Goal: Task Accomplishment & Management: Use online tool/utility

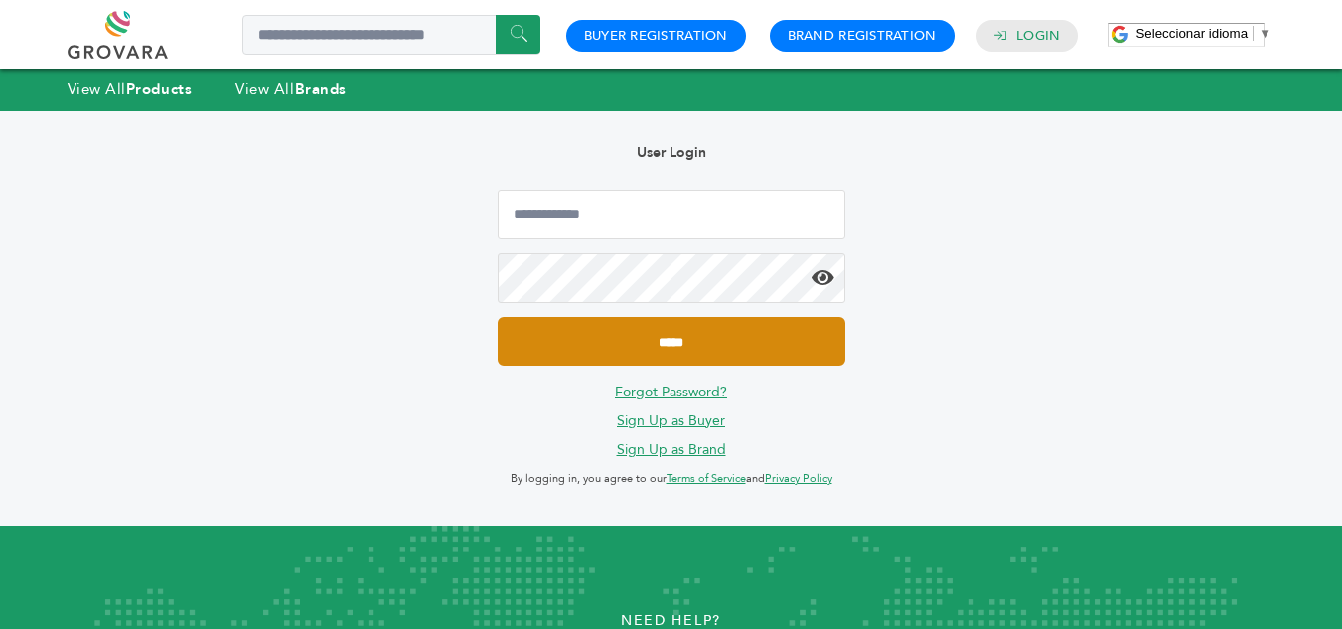
type input "**********"
click at [654, 337] on input "*****" at bounding box center [672, 341] width 348 height 49
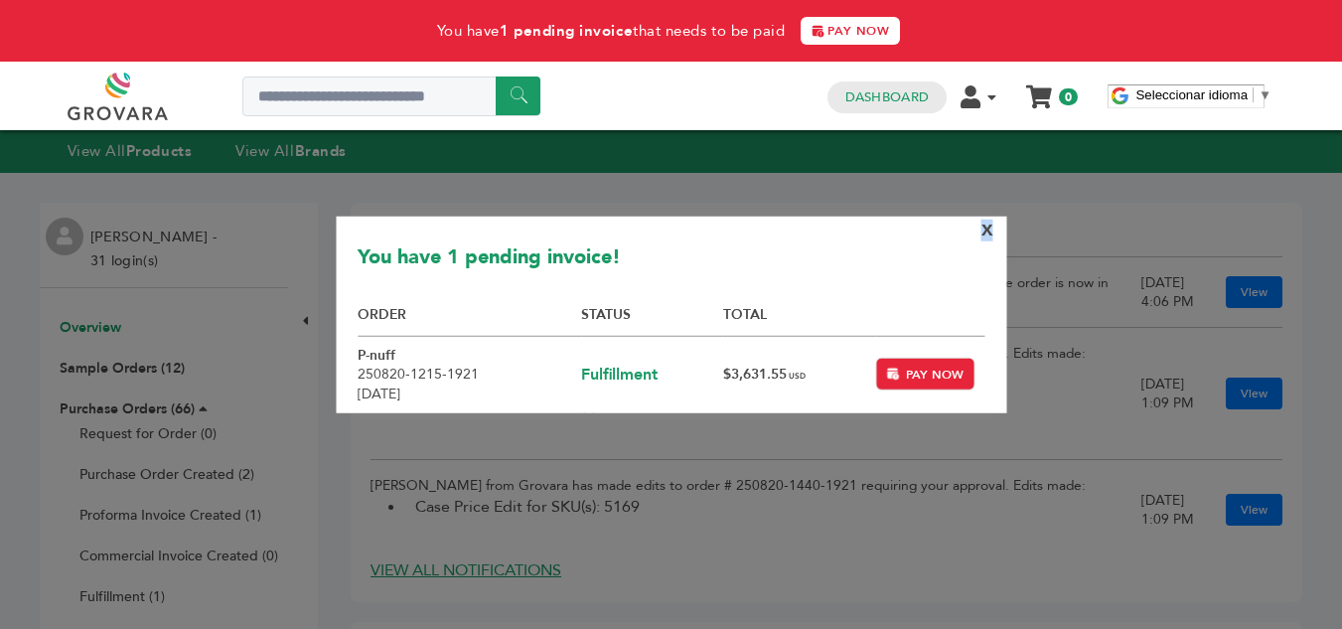
click at [986, 222] on span "X" at bounding box center [987, 230] width 12 height 22
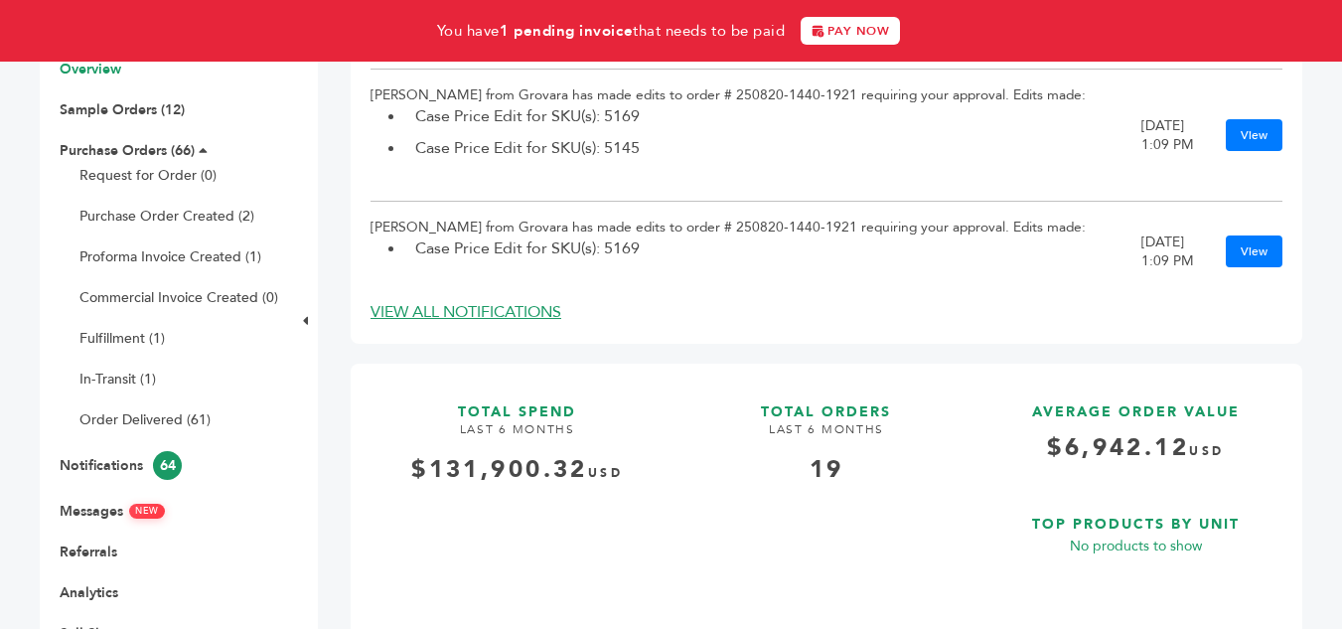
scroll to position [298, 0]
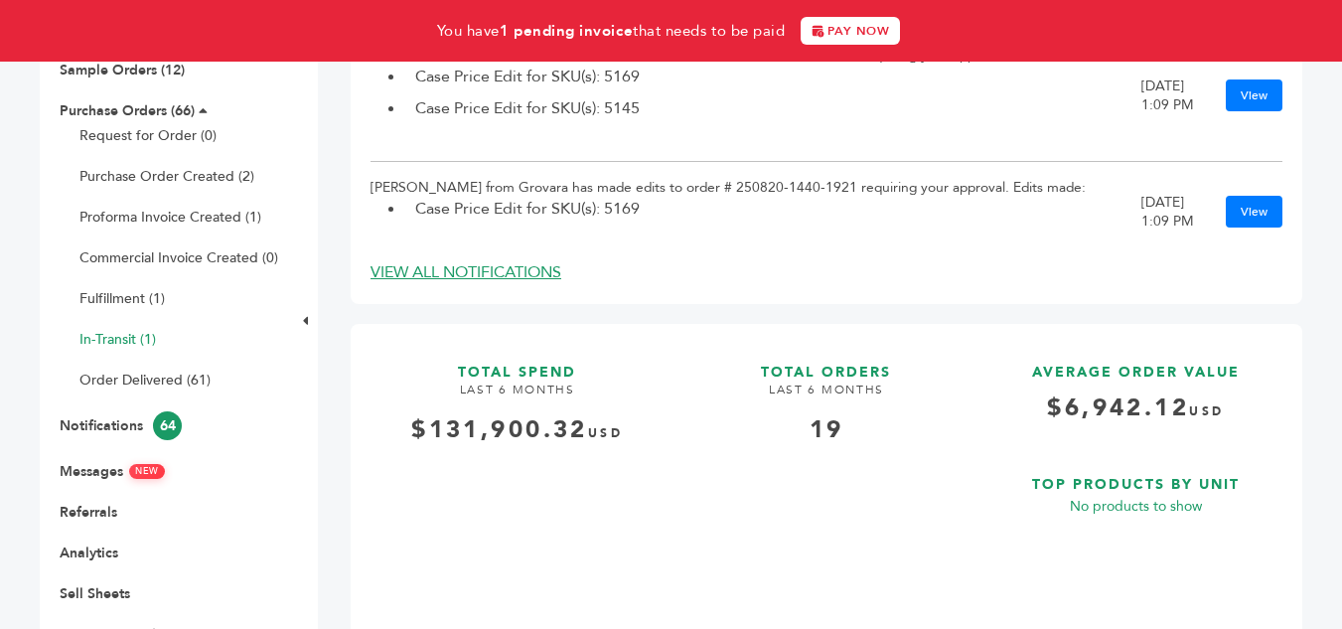
click at [144, 345] on link "In-Transit (1)" at bounding box center [117, 339] width 76 height 19
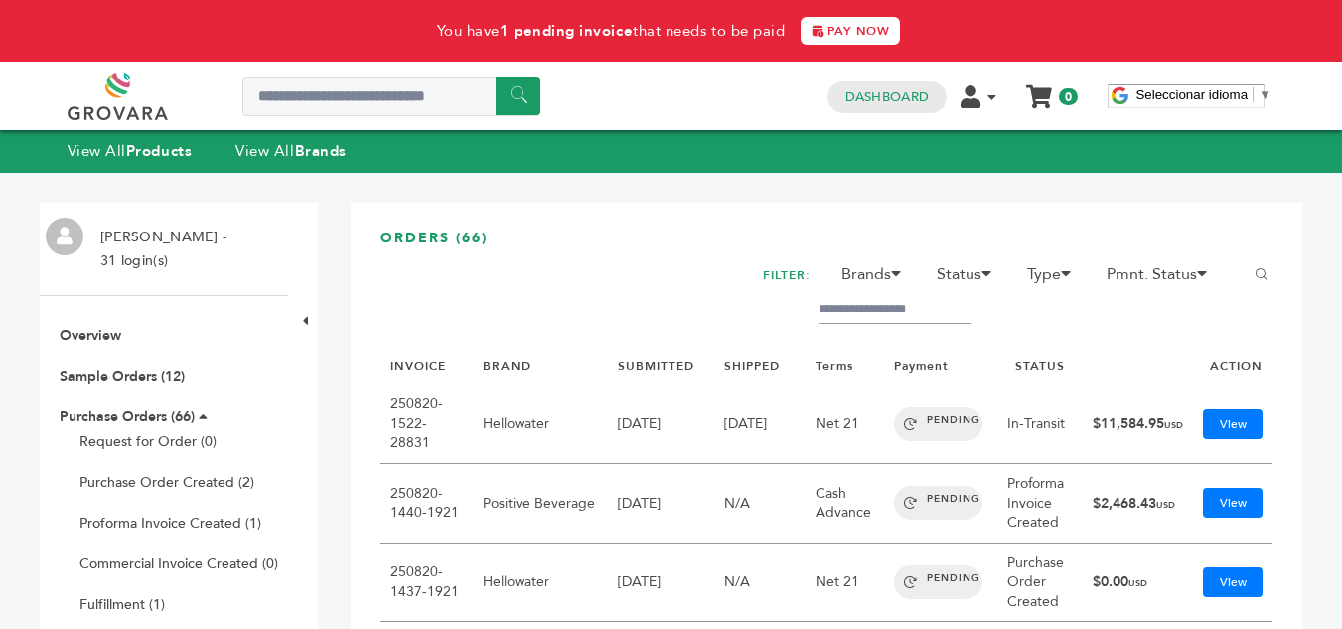
scroll to position [99, 0]
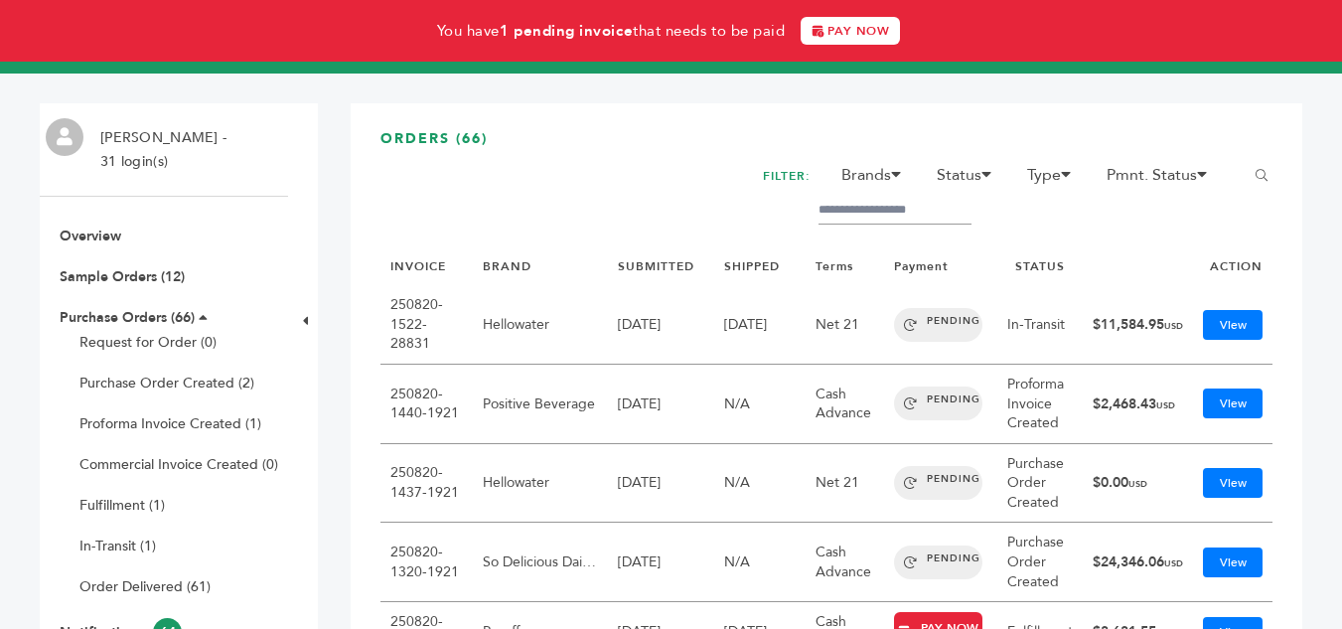
click at [1224, 329] on link "View" at bounding box center [1233, 325] width 60 height 30
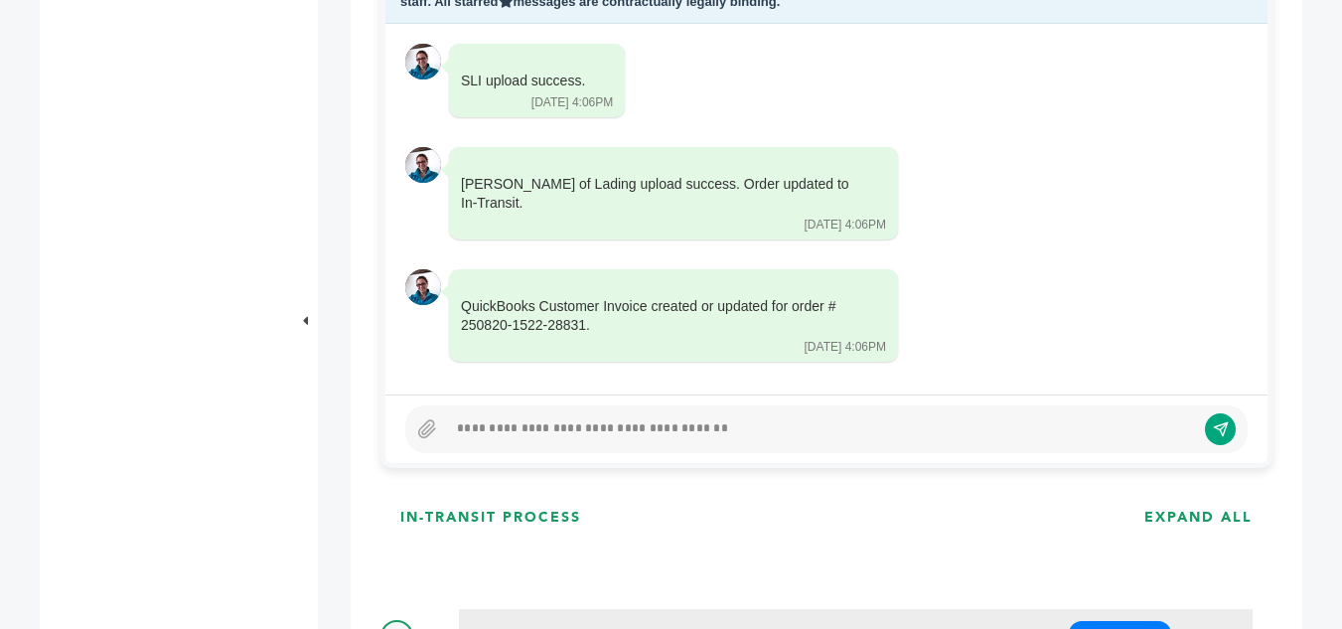
scroll to position [993, 0]
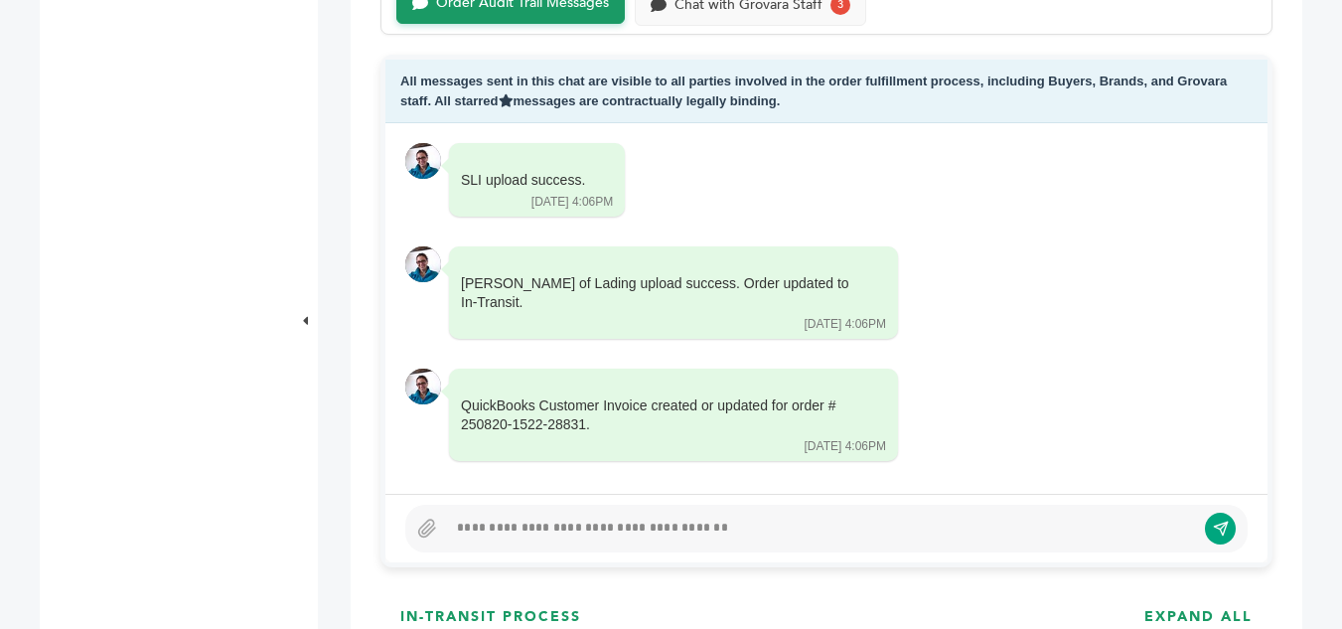
click at [611, 525] on div at bounding box center [821, 528] width 748 height 24
paste div
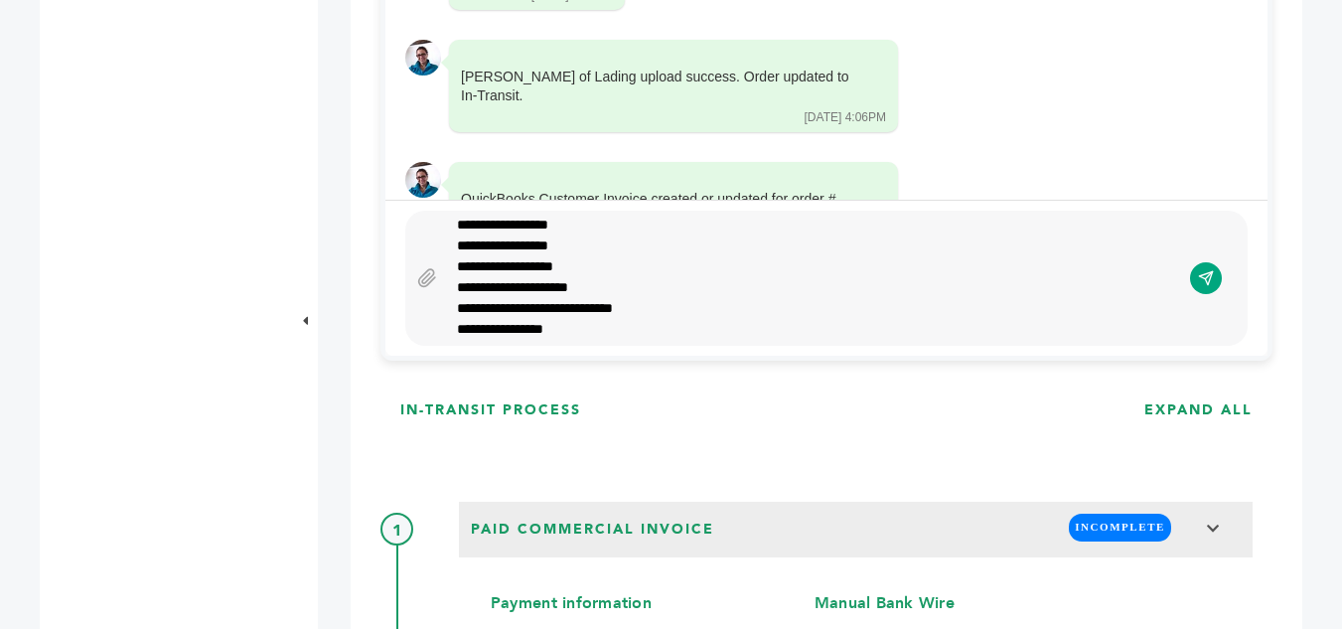
scroll to position [486, 0]
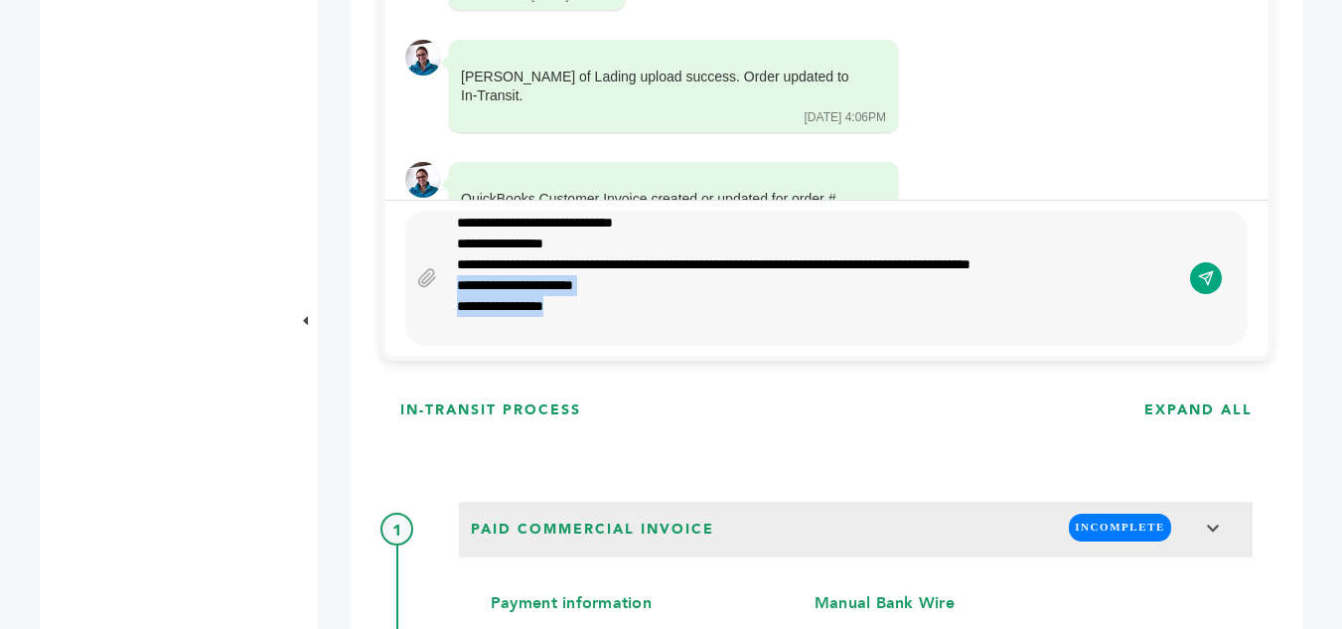
drag, startPoint x: 547, startPoint y: 308, endPoint x: 457, endPoint y: 287, distance: 92.7
click at [457, 287] on div "**********" at bounding box center [813, 277] width 733 height 119
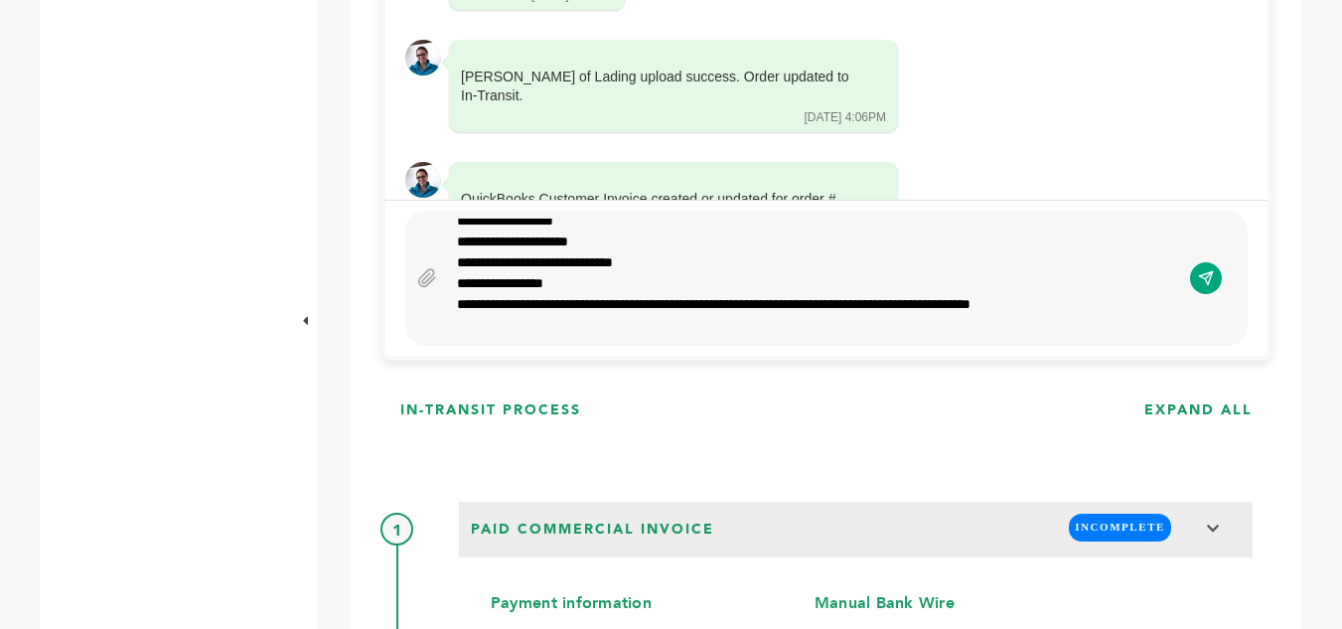
scroll to position [465, 0]
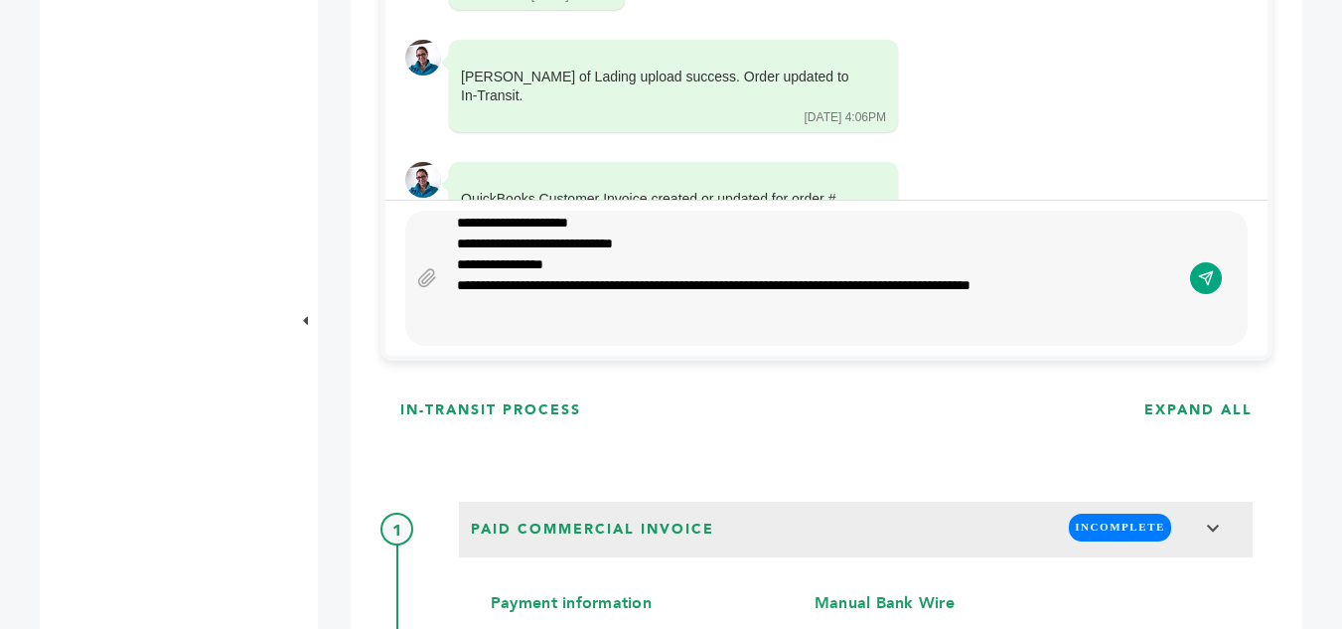
click at [1134, 283] on div "**********" at bounding box center [806, 285] width 698 height 21
drag, startPoint x: 960, startPoint y: 283, endPoint x: 796, endPoint y: 283, distance: 163.9
click at [796, 283] on div "**********" at bounding box center [806, 285] width 698 height 21
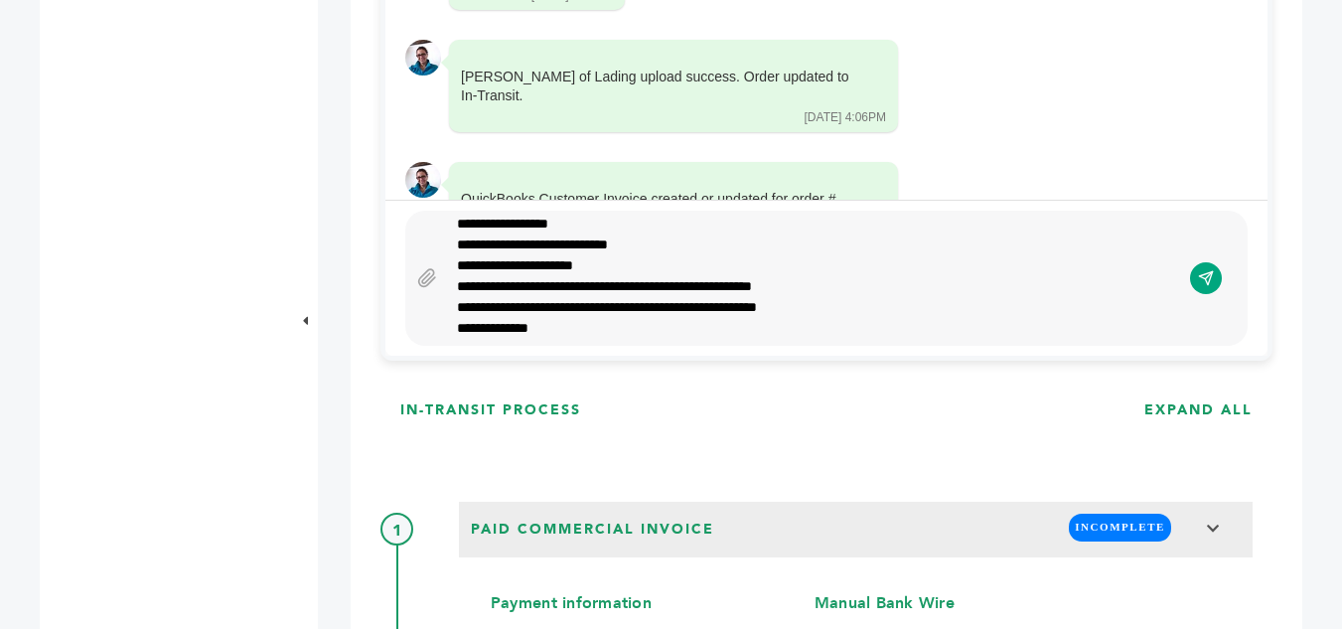
scroll to position [0, 0]
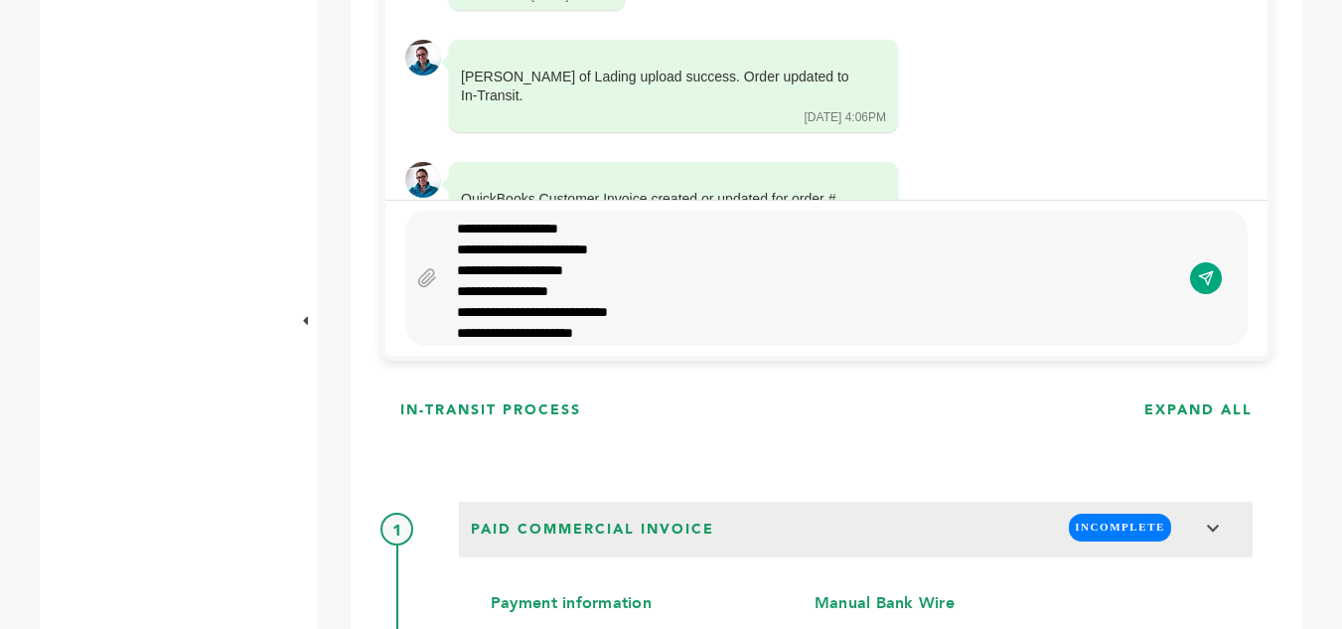
click at [546, 227] on div "**********" at bounding box center [813, 277] width 733 height 119
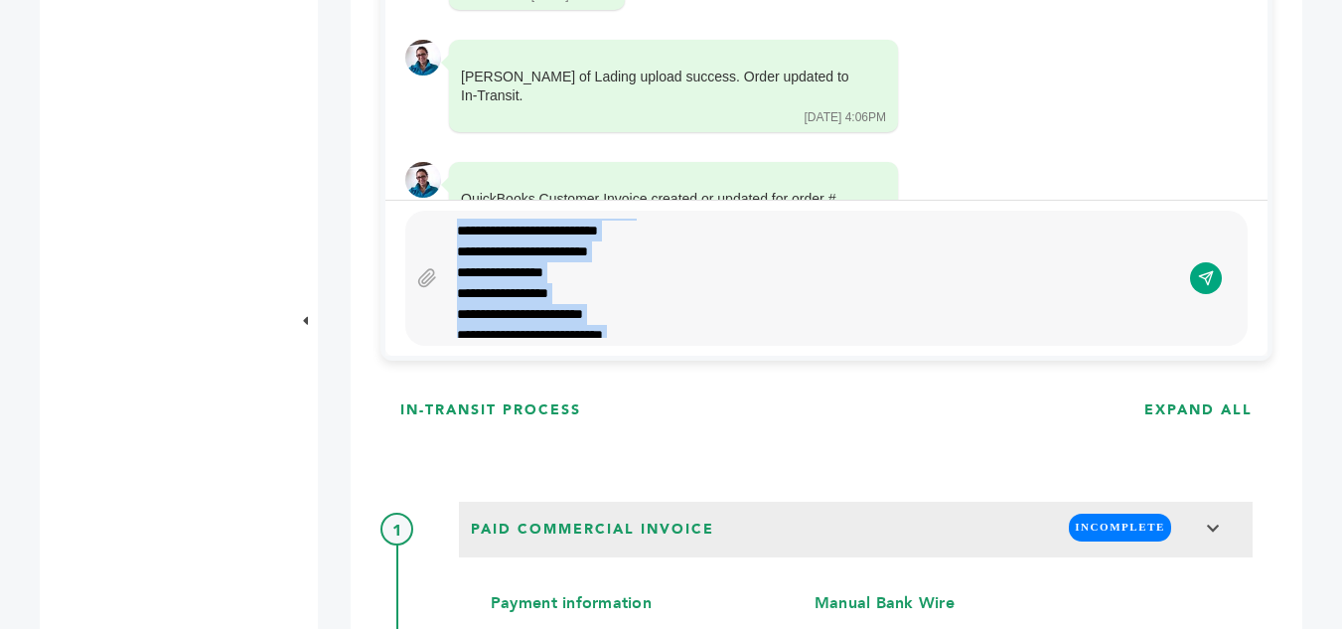
scroll to position [465, 0]
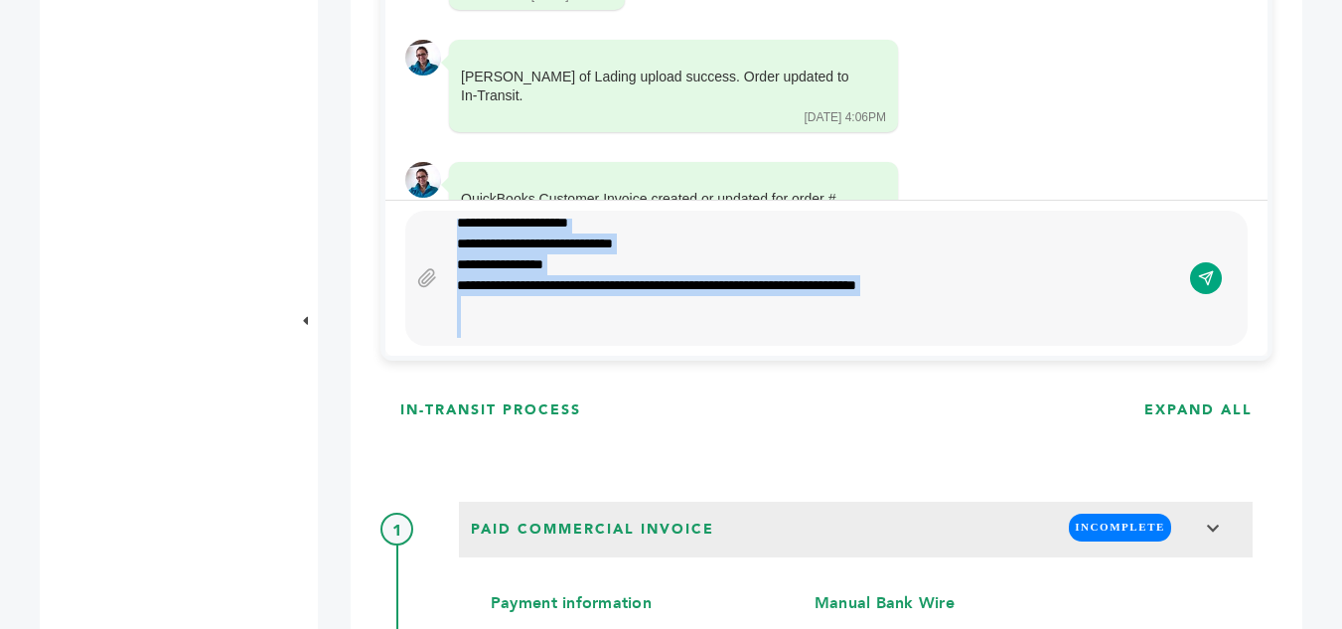
drag, startPoint x: 453, startPoint y: 229, endPoint x: 742, endPoint y: 414, distance: 343.0
copy div "**********"
click at [1202, 286] on icon "submit" at bounding box center [1206, 278] width 17 height 17
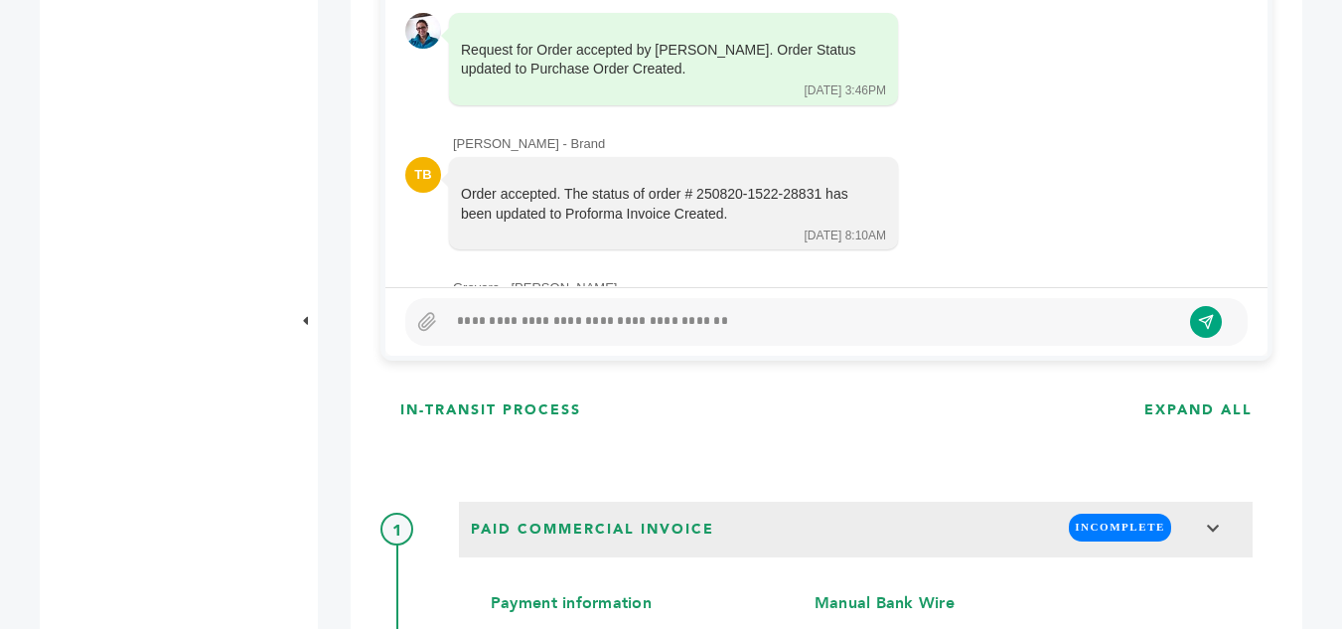
scroll to position [492, 0]
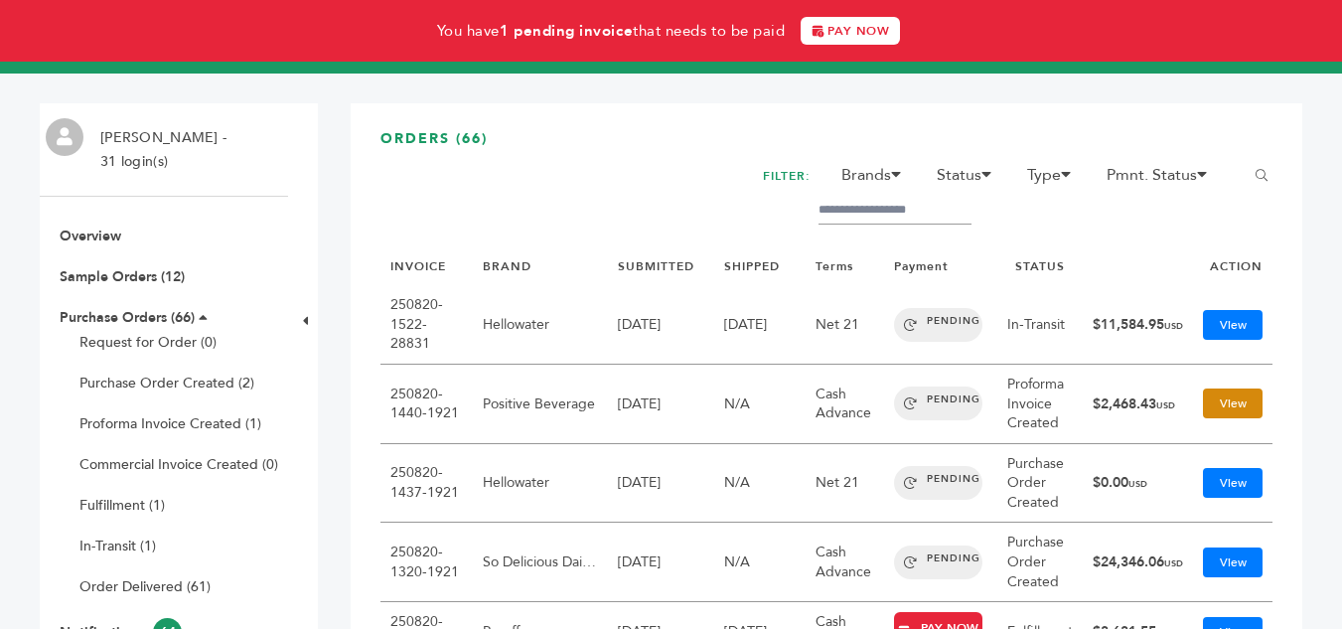
click at [1203, 400] on link "View" at bounding box center [1233, 403] width 60 height 30
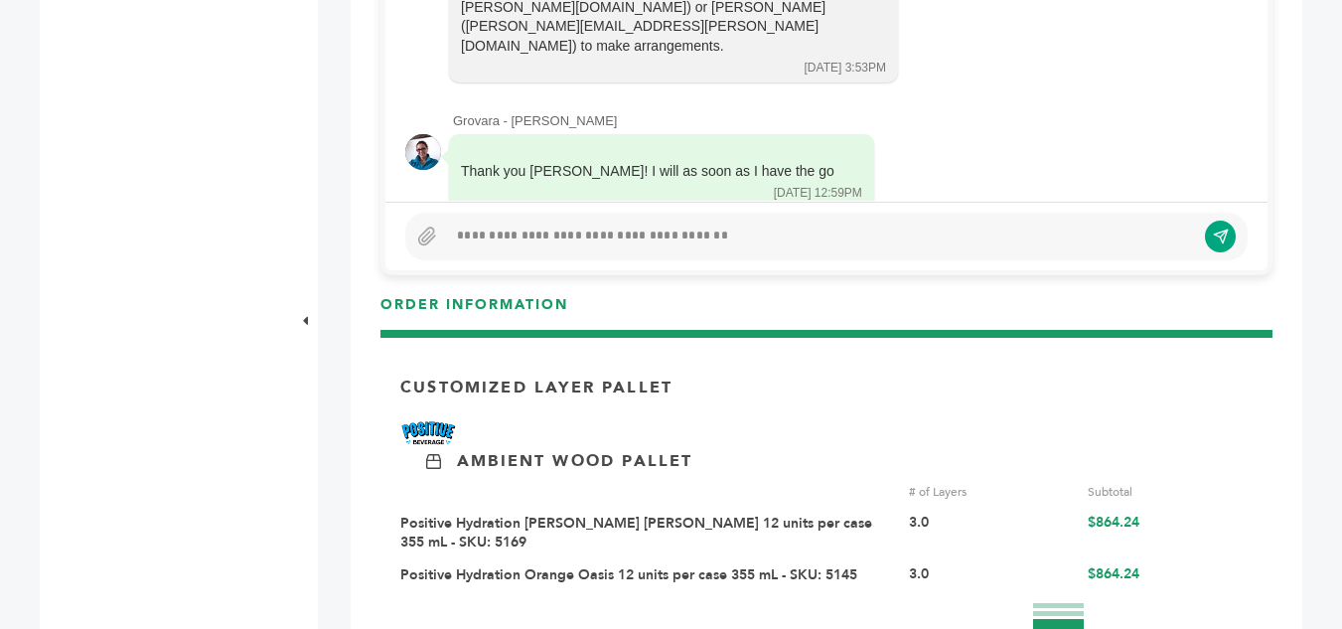
scroll to position [1390, 0]
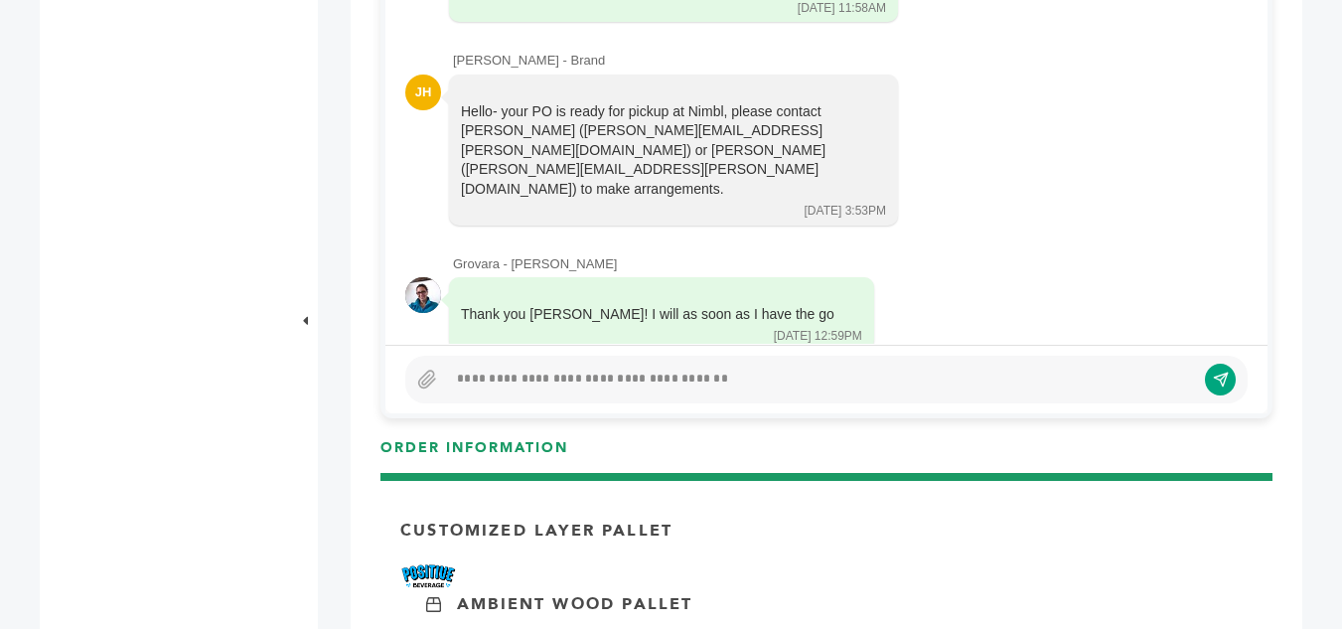
click at [714, 382] on div at bounding box center [821, 379] width 748 height 24
paste div
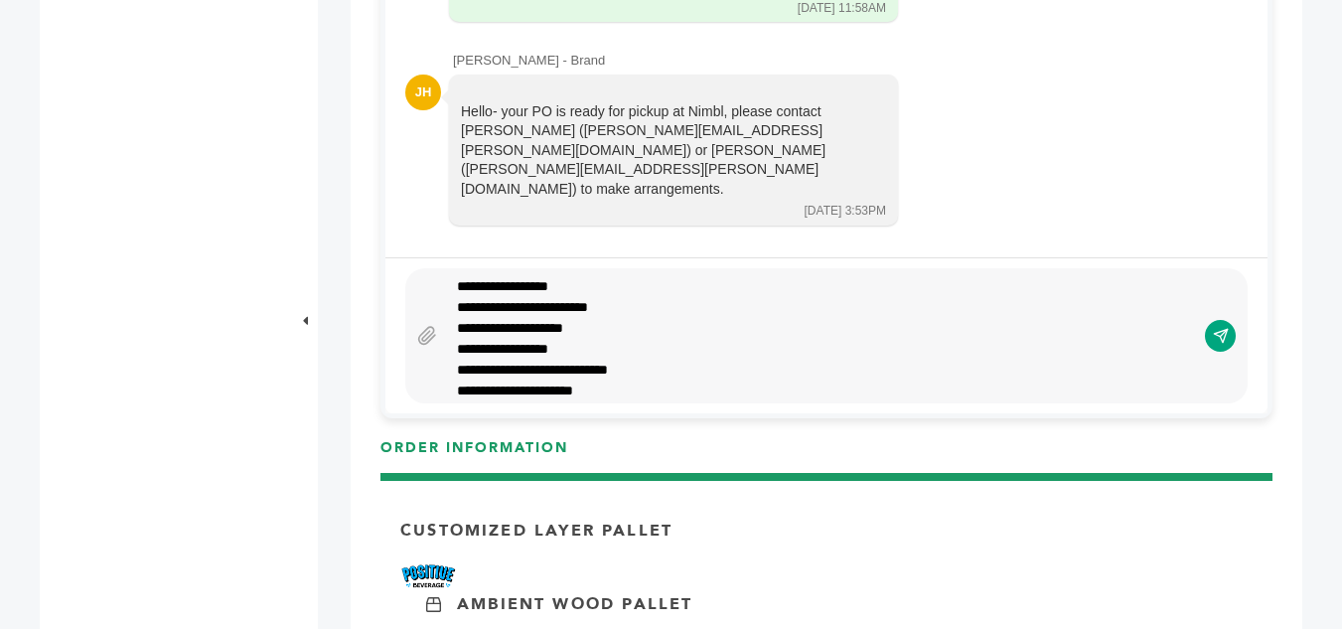
scroll to position [1299, 0]
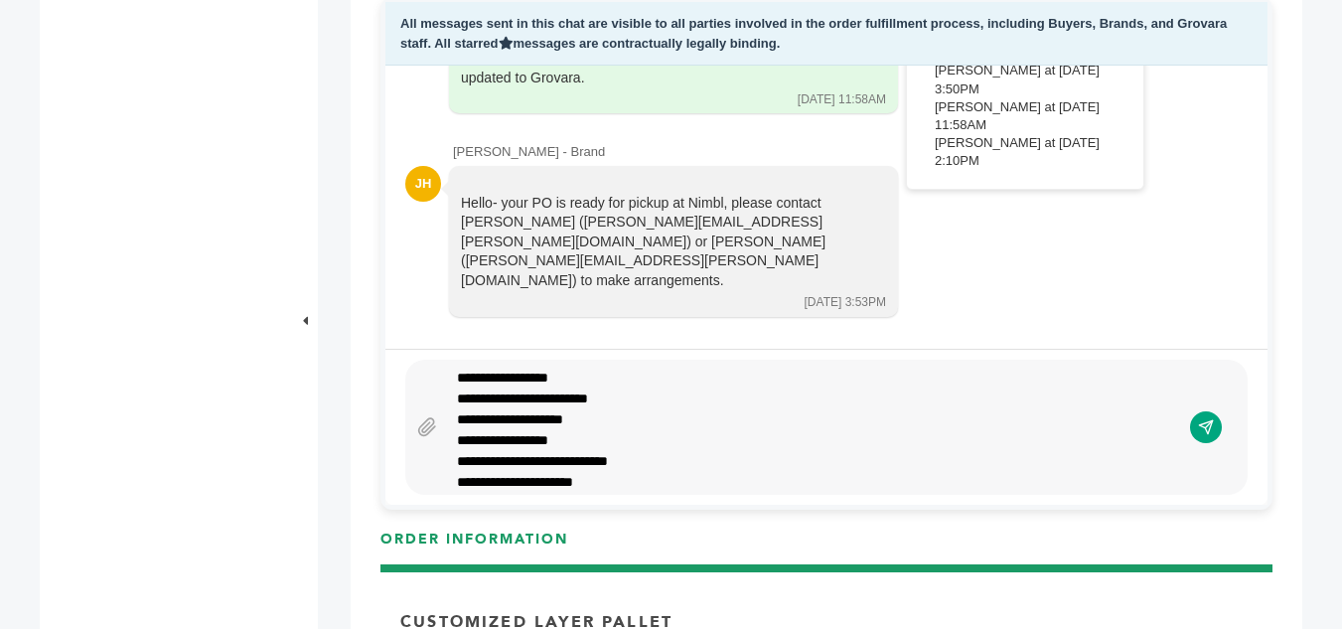
drag, startPoint x: 1211, startPoint y: 438, endPoint x: 765, endPoint y: 114, distance: 551.0
click at [1212, 438] on button "submit" at bounding box center [1206, 427] width 32 height 32
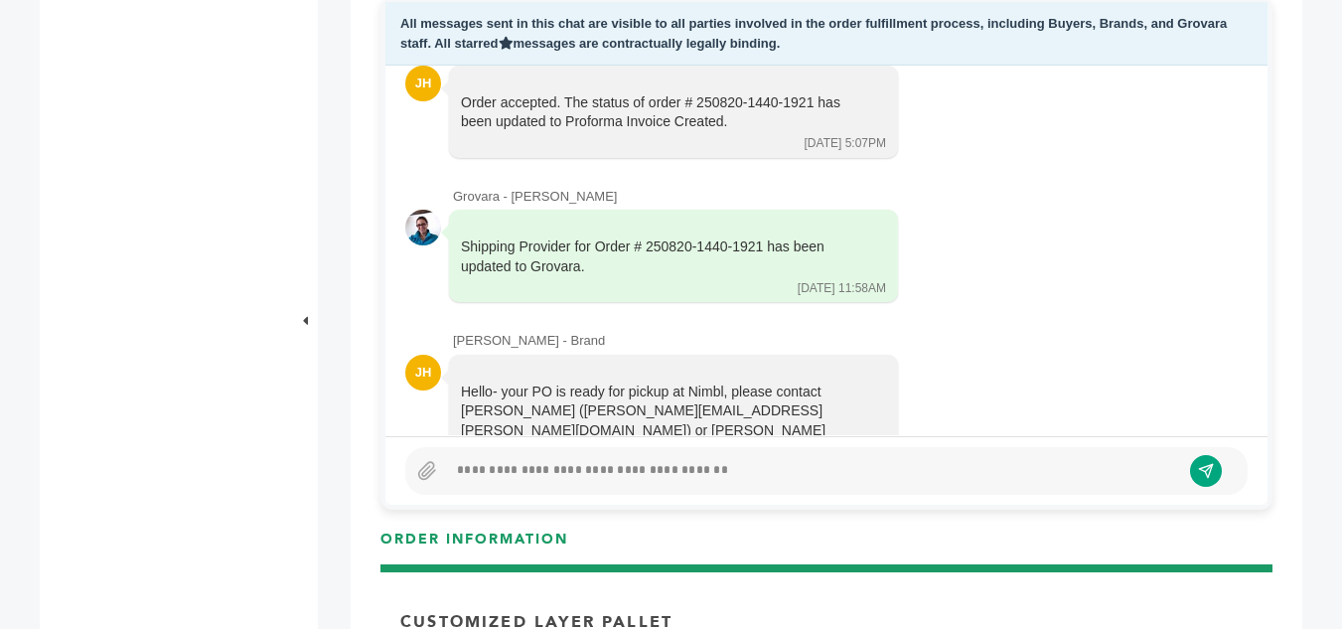
scroll to position [1332, 0]
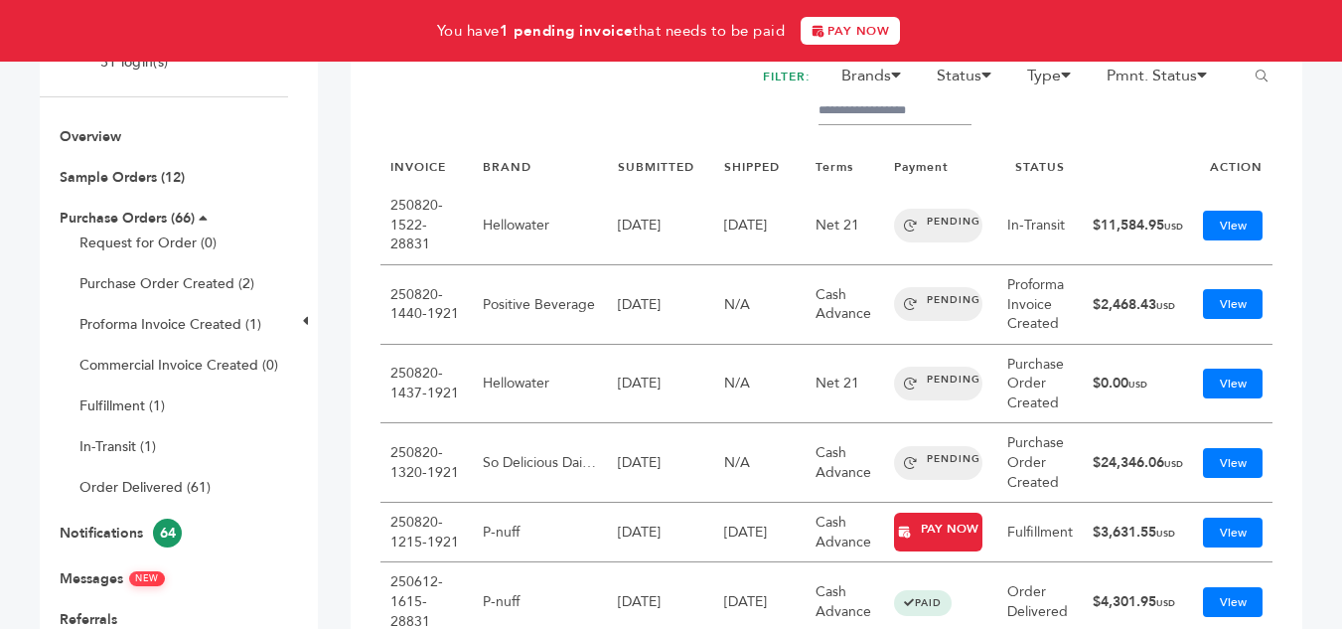
scroll to position [298, 0]
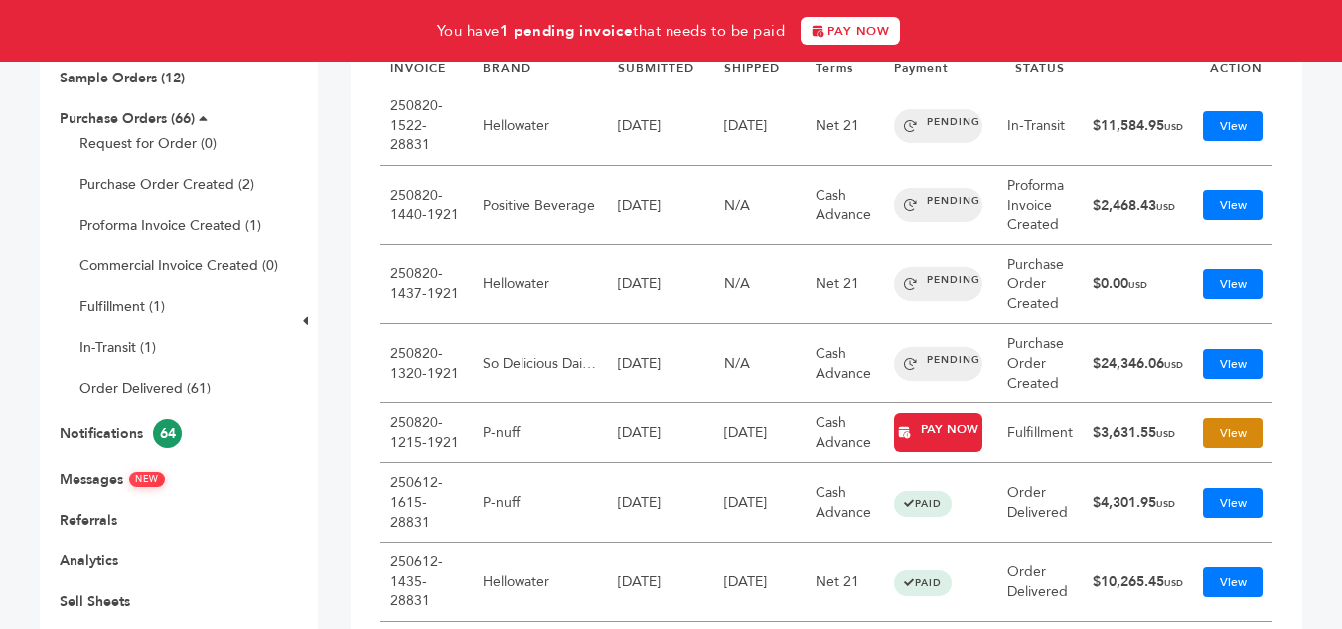
click at [1210, 430] on link "View" at bounding box center [1233, 433] width 60 height 30
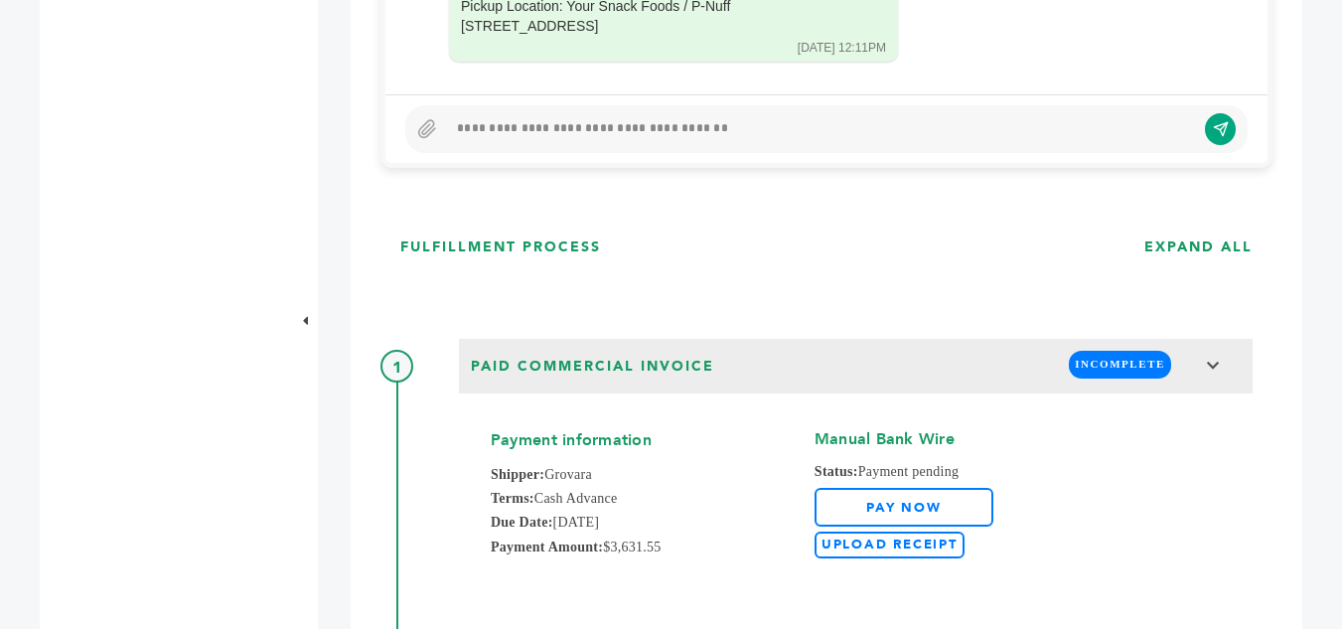
scroll to position [1192, 0]
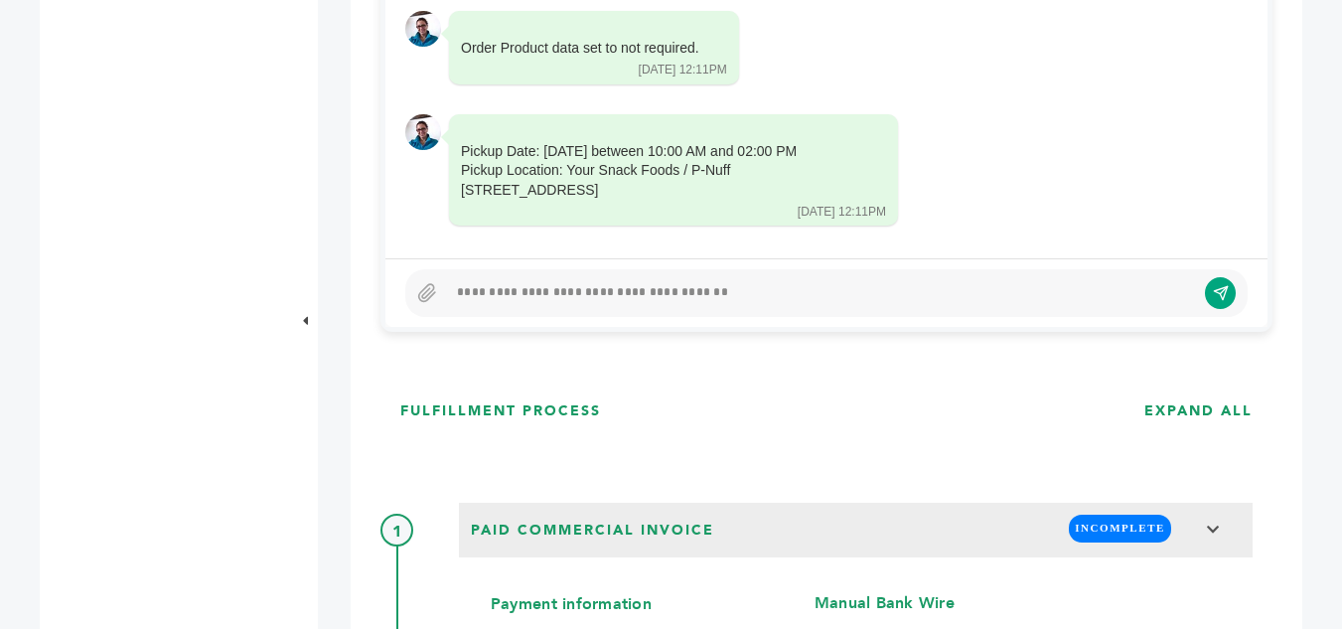
click at [699, 293] on div at bounding box center [821, 293] width 748 height 24
paste div
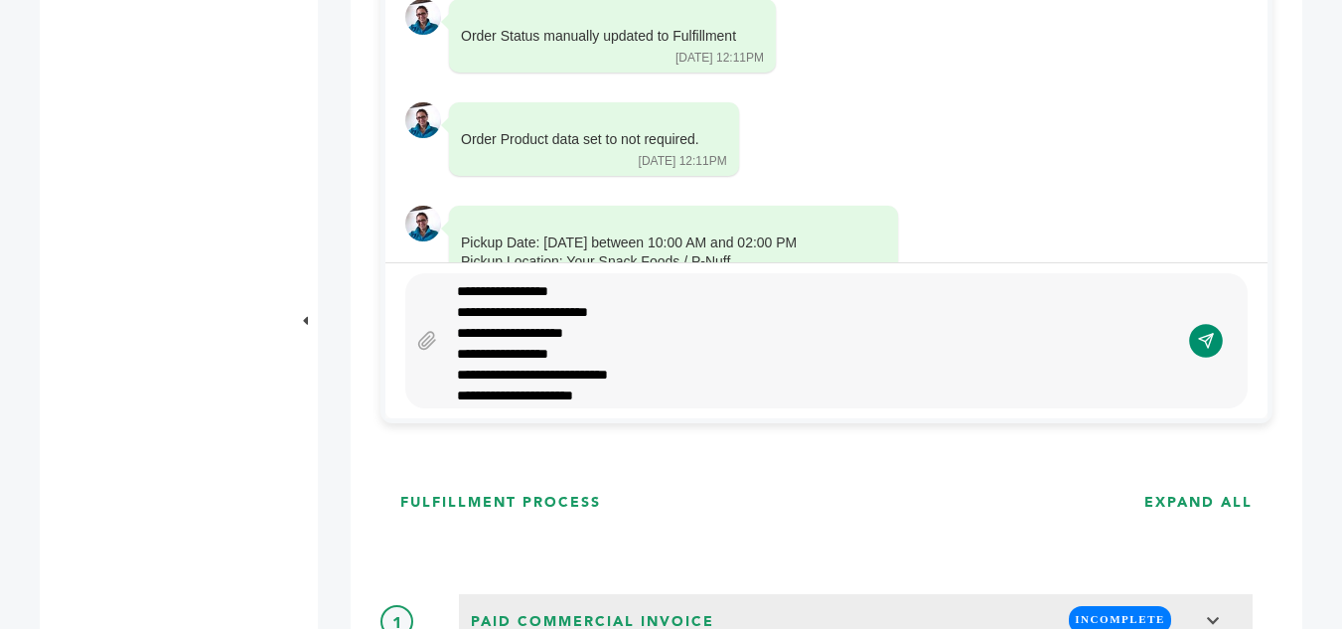
click at [1204, 341] on icon "submit" at bounding box center [1206, 341] width 14 height 14
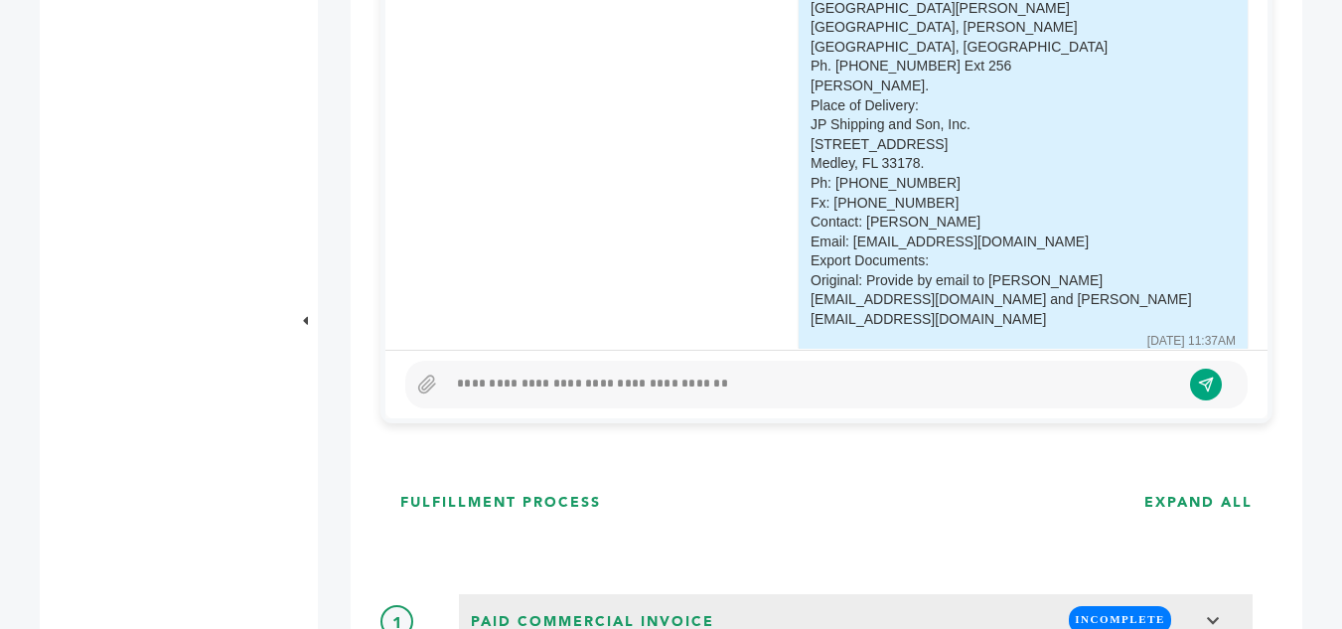
scroll to position [0, 0]
